Goal: Information Seeking & Learning: Learn about a topic

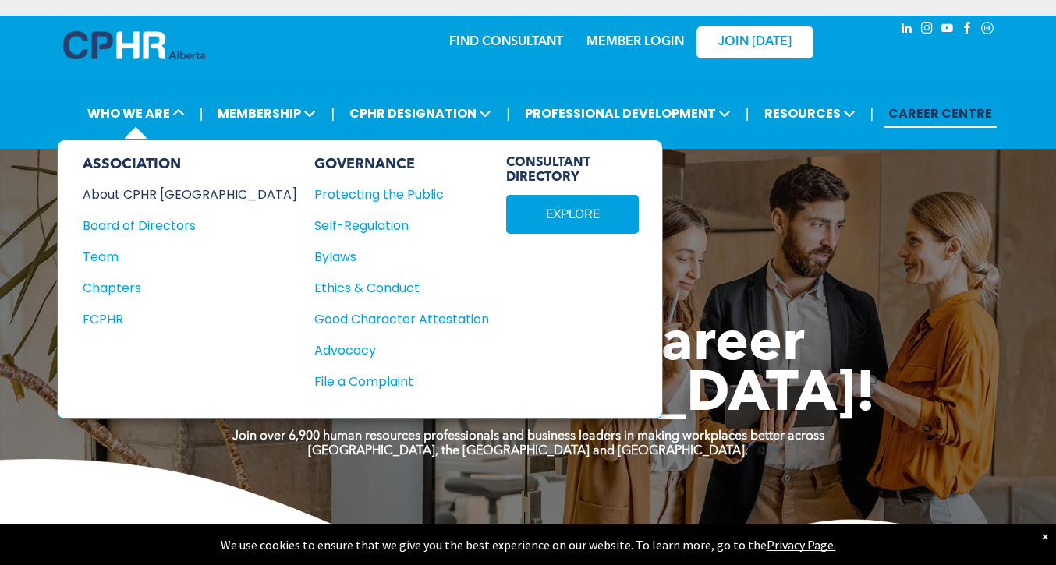
click at [165, 198] on div "About CPHR [GEOGRAPHIC_DATA]" at bounding box center [179, 194] width 193 height 19
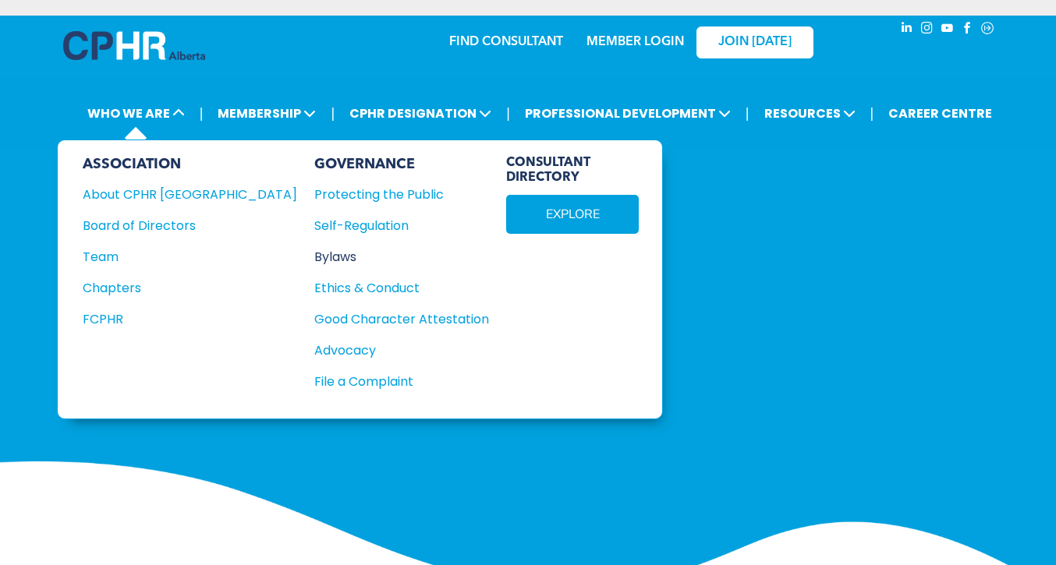
click at [314, 256] on div "Bylaws" at bounding box center [393, 256] width 158 height 19
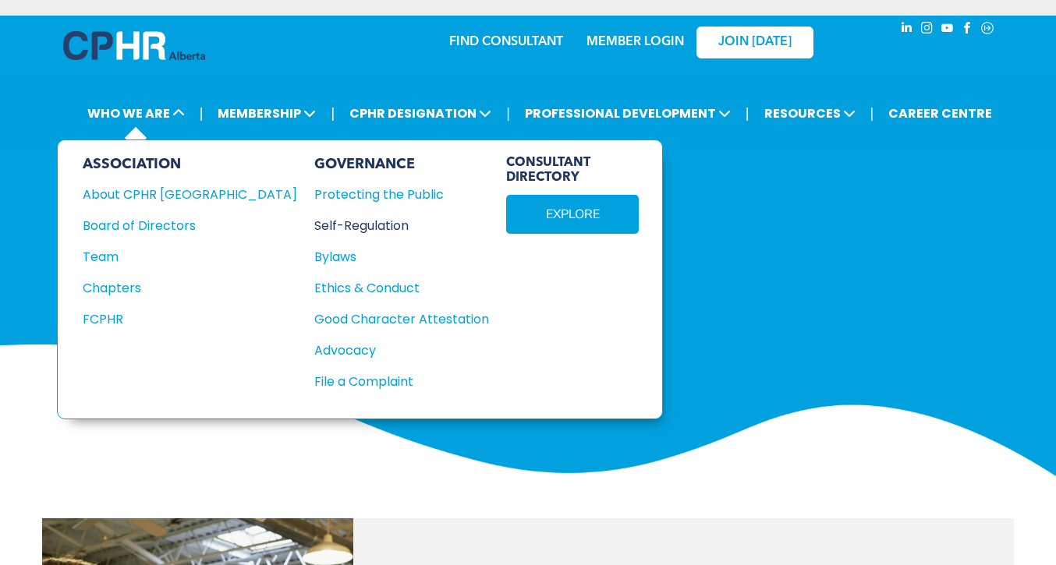
click at [314, 221] on div "Self-Regulation" at bounding box center [393, 225] width 158 height 19
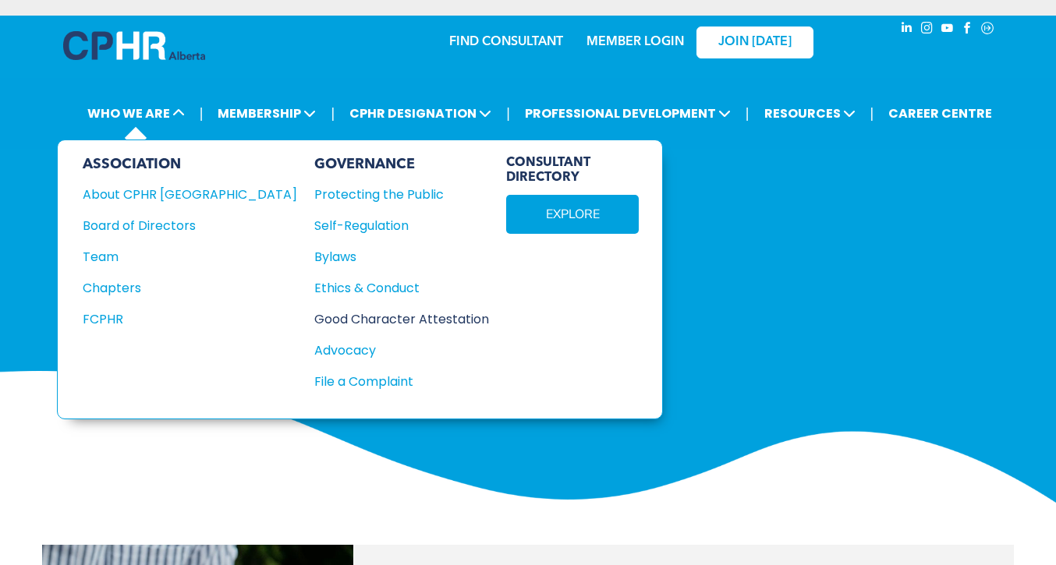
click at [314, 322] on div "Good Character Attestation" at bounding box center [393, 319] width 158 height 19
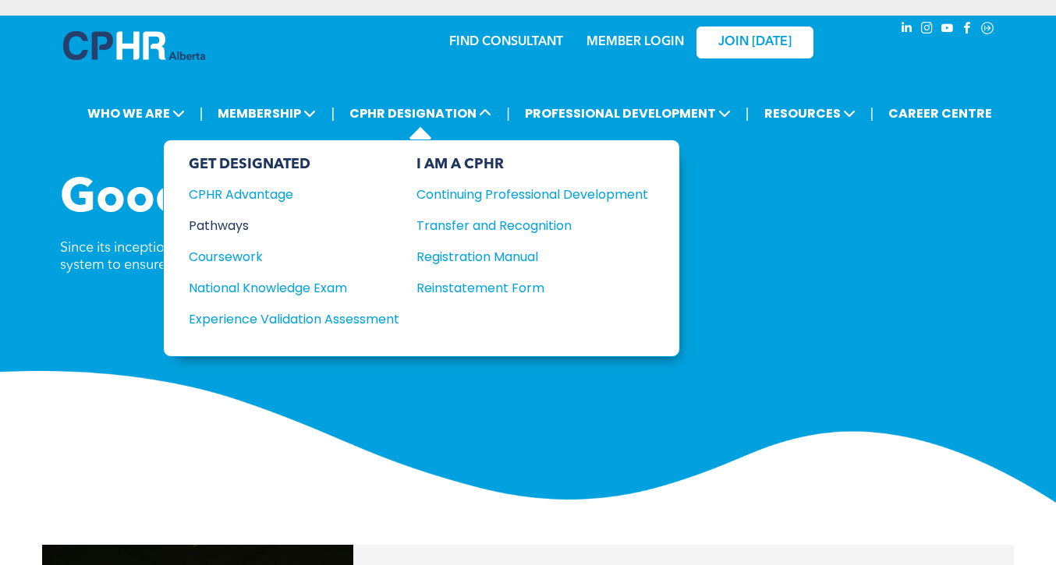
click at [239, 227] on div "Pathways" at bounding box center [284, 225] width 190 height 19
